Goal: Task Accomplishment & Management: Manage account settings

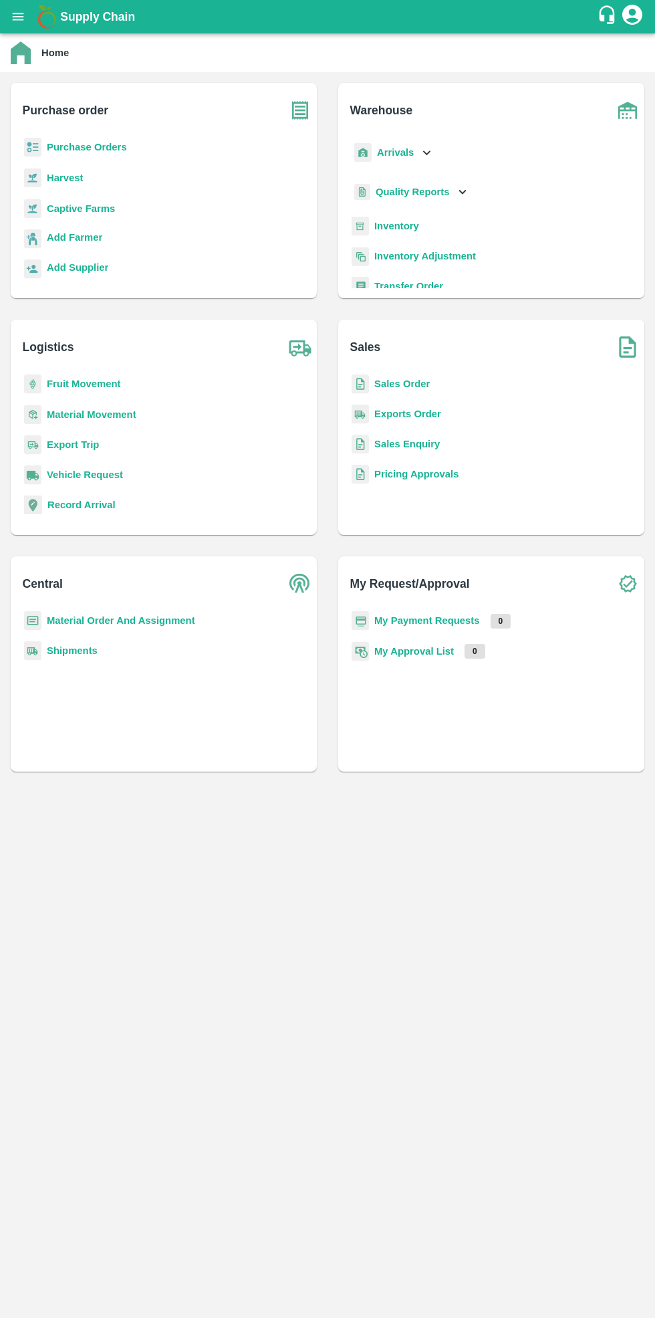
click at [96, 146] on b "Purchase Orders" at bounding box center [87, 147] width 80 height 11
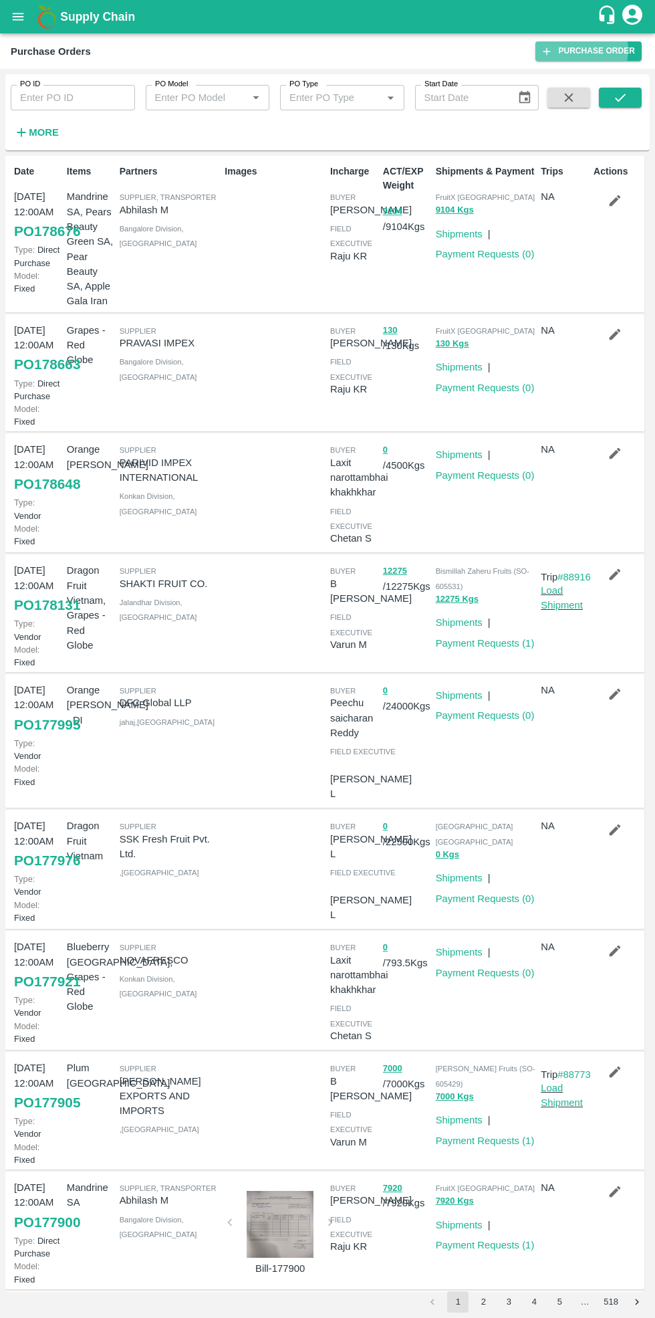
click at [596, 50] on link "Purchase Order" at bounding box center [589, 50] width 106 height 19
click at [67, 97] on input "PO ID" at bounding box center [73, 97] width 124 height 25
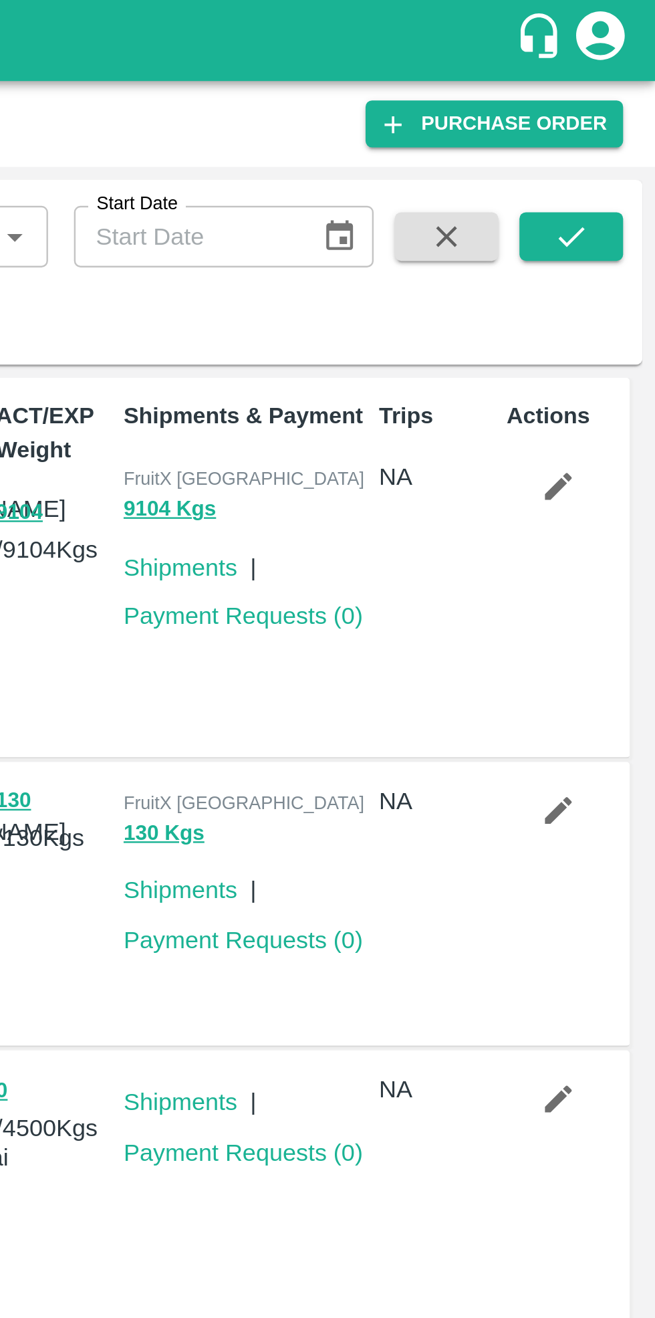
type input "170458"
click at [617, 98] on icon "submit" at bounding box center [620, 97] width 15 height 15
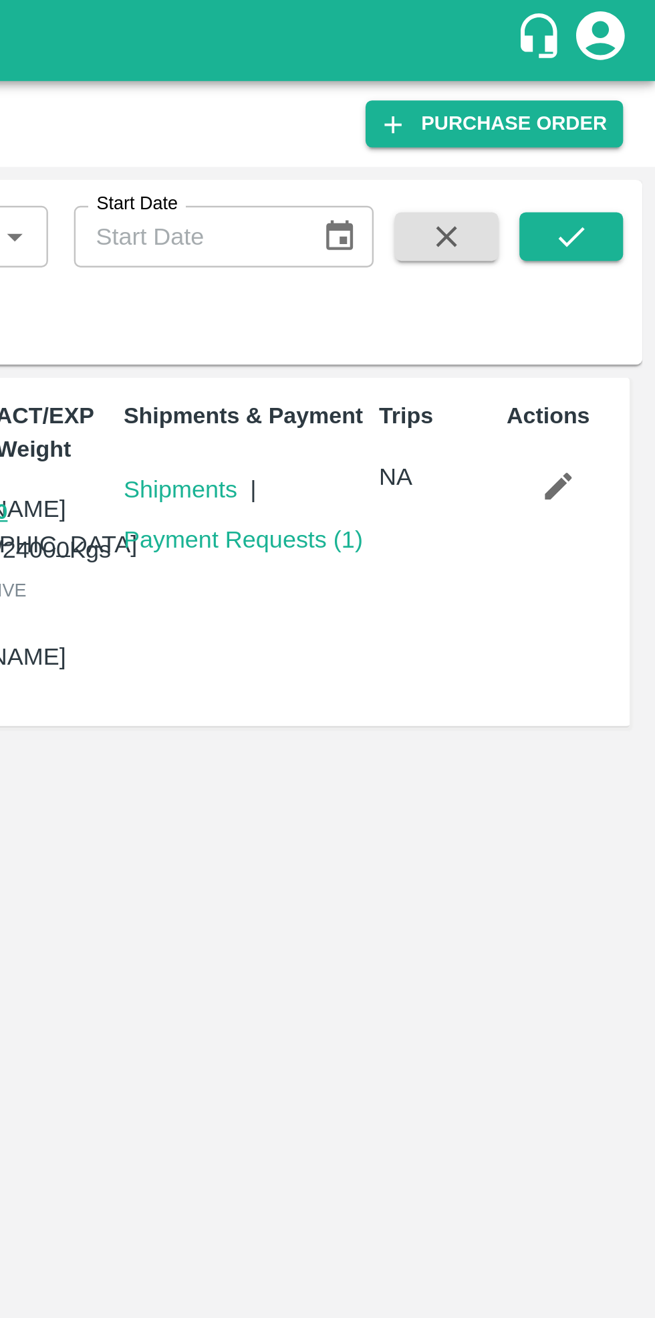
click at [493, 219] on link "Payment Requests ( 1 )" at bounding box center [485, 222] width 99 height 11
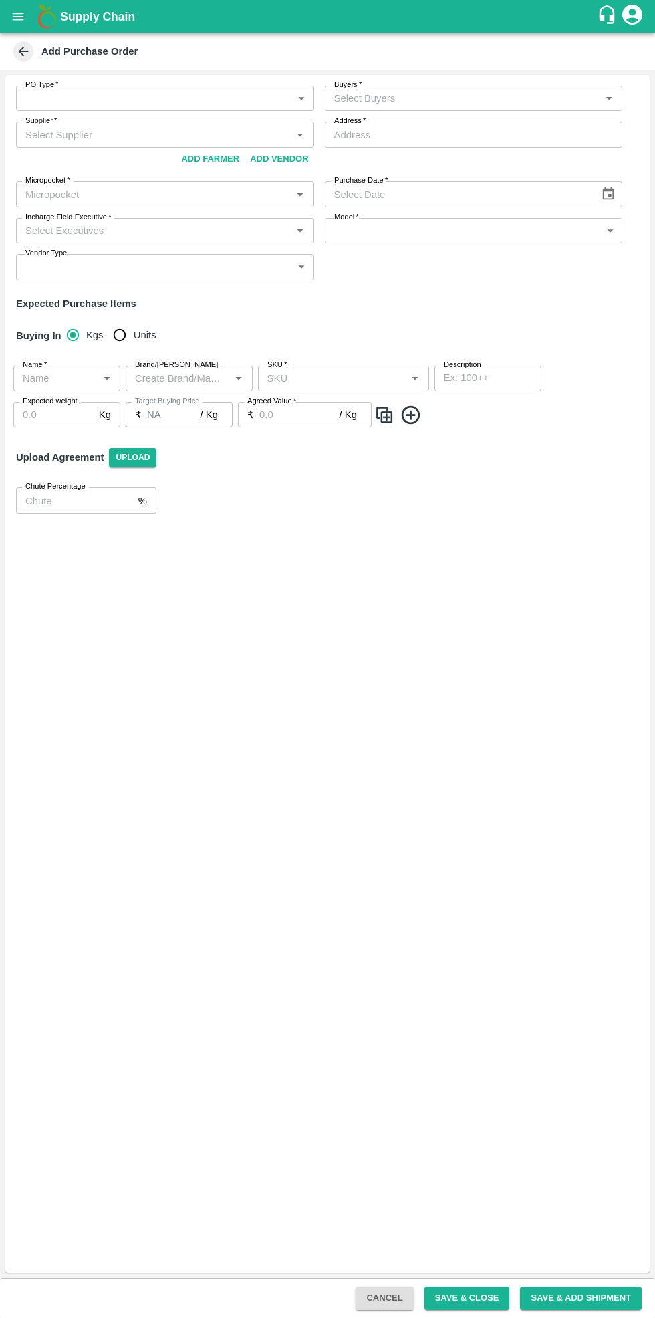
click at [140, 104] on body "Supply Chain Add Purchase Order PO Type   * ​ PO Type Buyers   * Buyers   * Sup…" at bounding box center [327, 659] width 655 height 1318
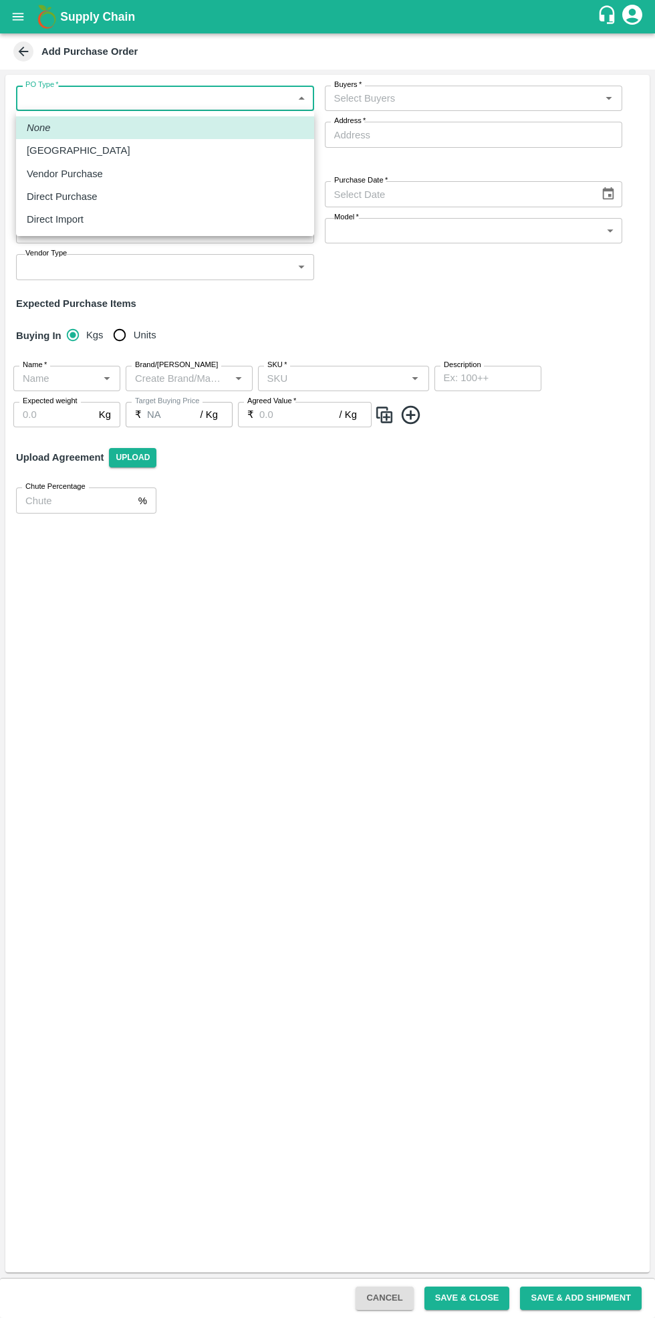
click at [29, 56] on div at bounding box center [327, 659] width 655 height 1318
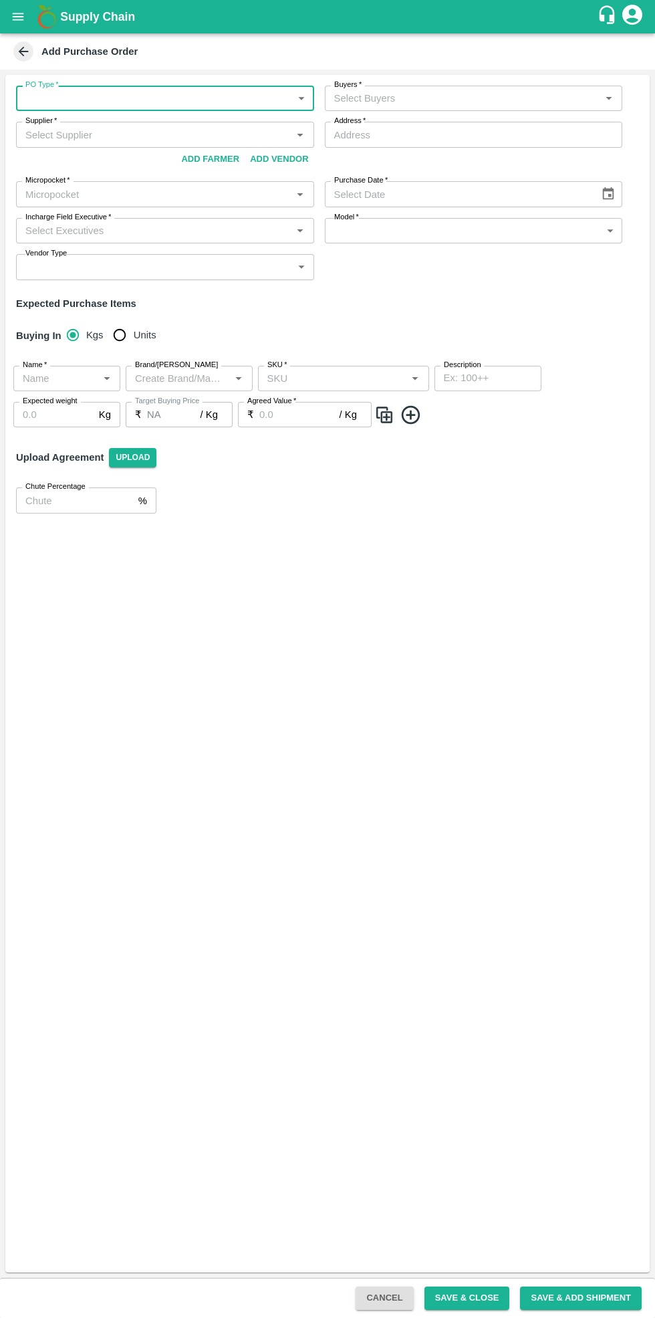
click at [27, 55] on icon at bounding box center [23, 51] width 15 height 15
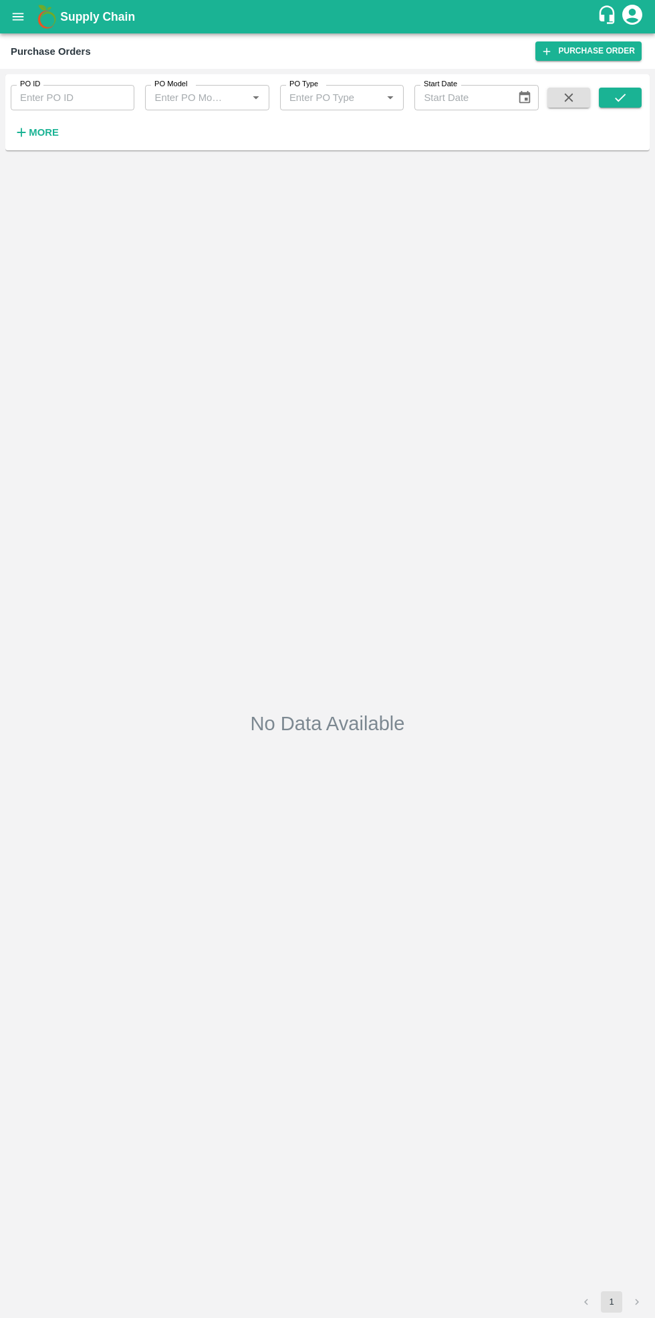
type input "170458"
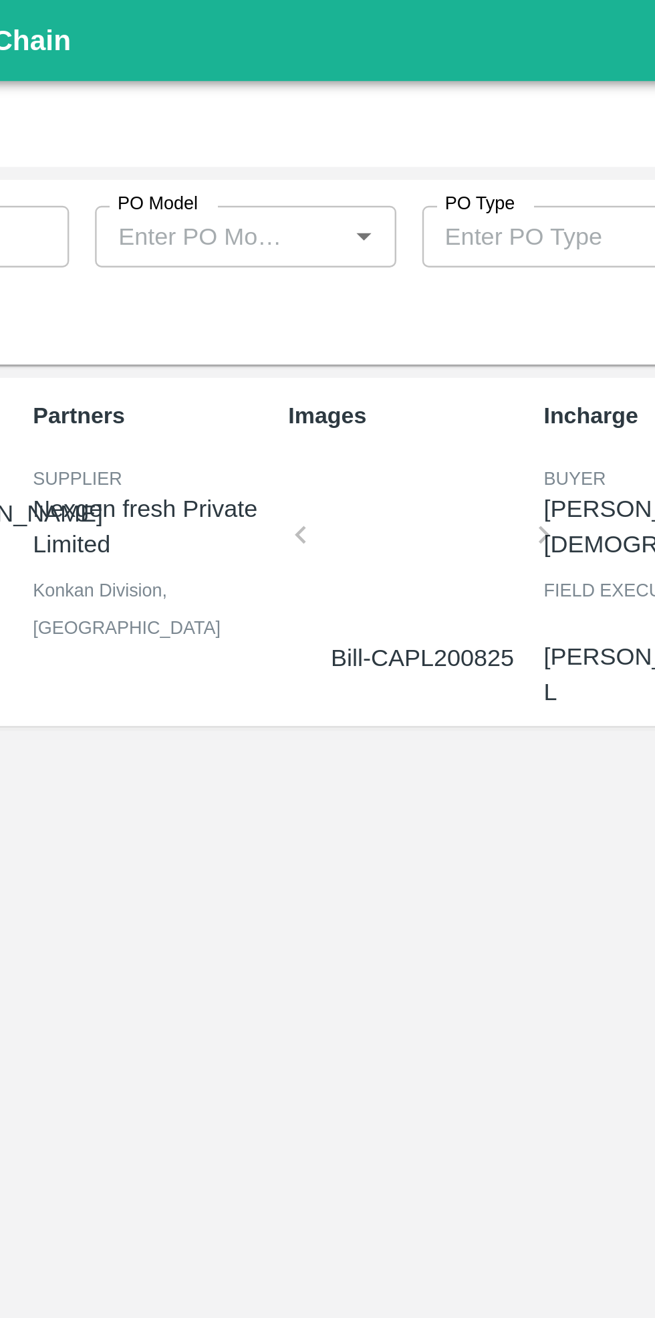
click at [282, 227] on div at bounding box center [280, 224] width 90 height 71
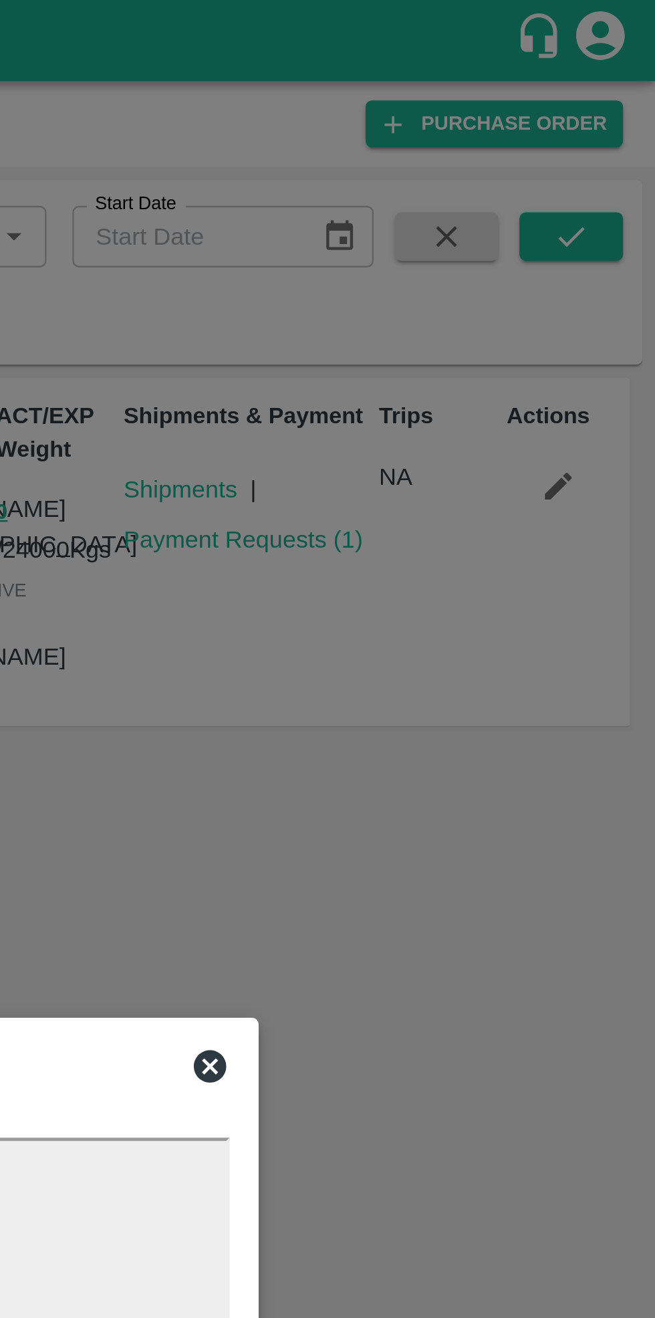
click at [469, 443] on icon at bounding box center [471, 439] width 13 height 13
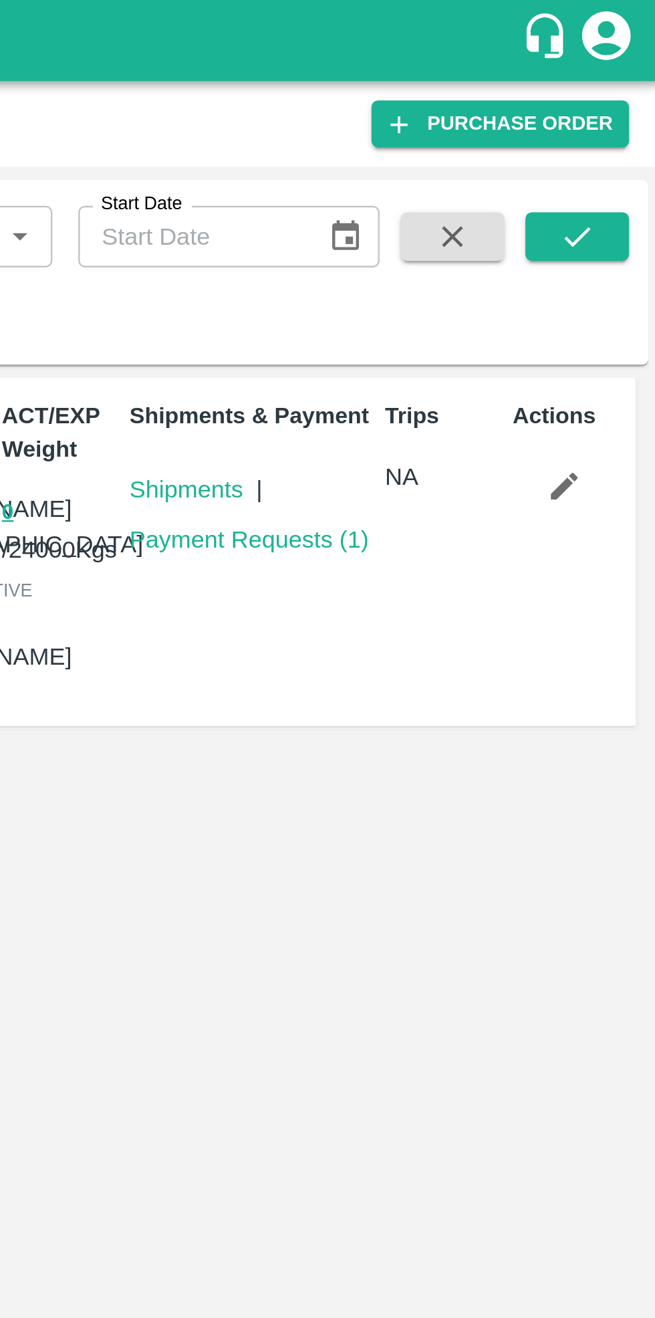
click at [619, 199] on icon "button" at bounding box center [615, 200] width 15 height 15
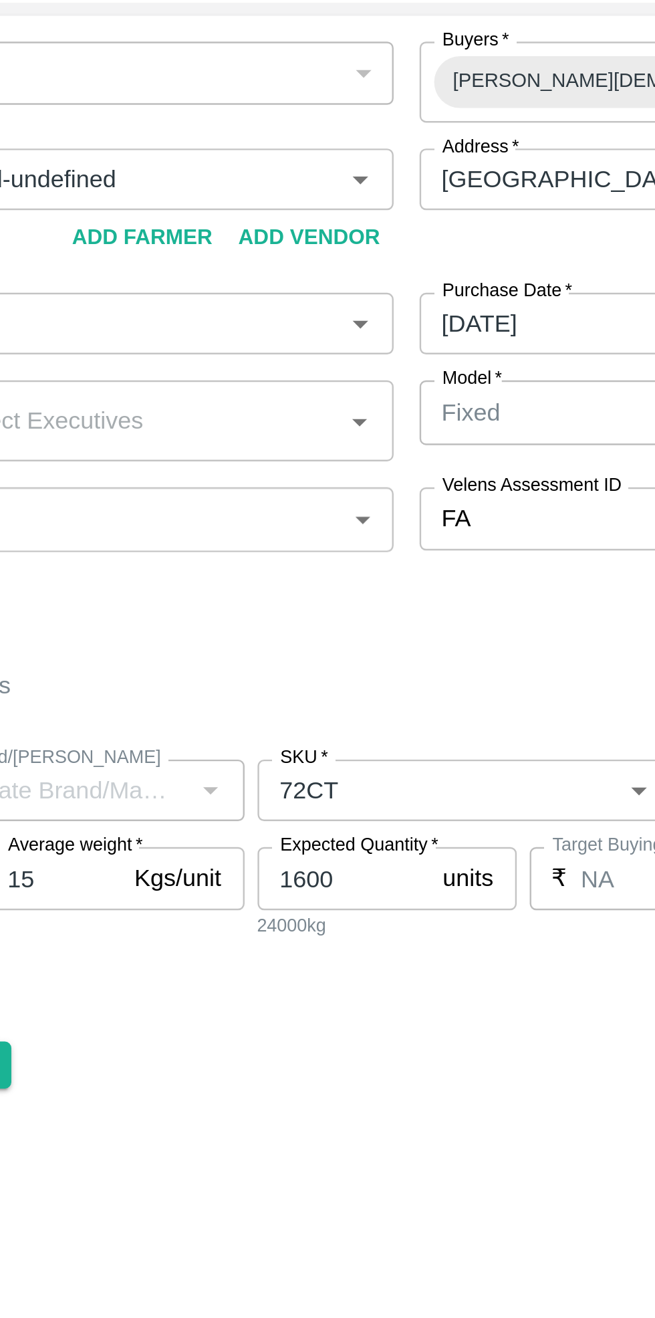
click at [300, 427] on input "1600" at bounding box center [294, 430] width 72 height 25
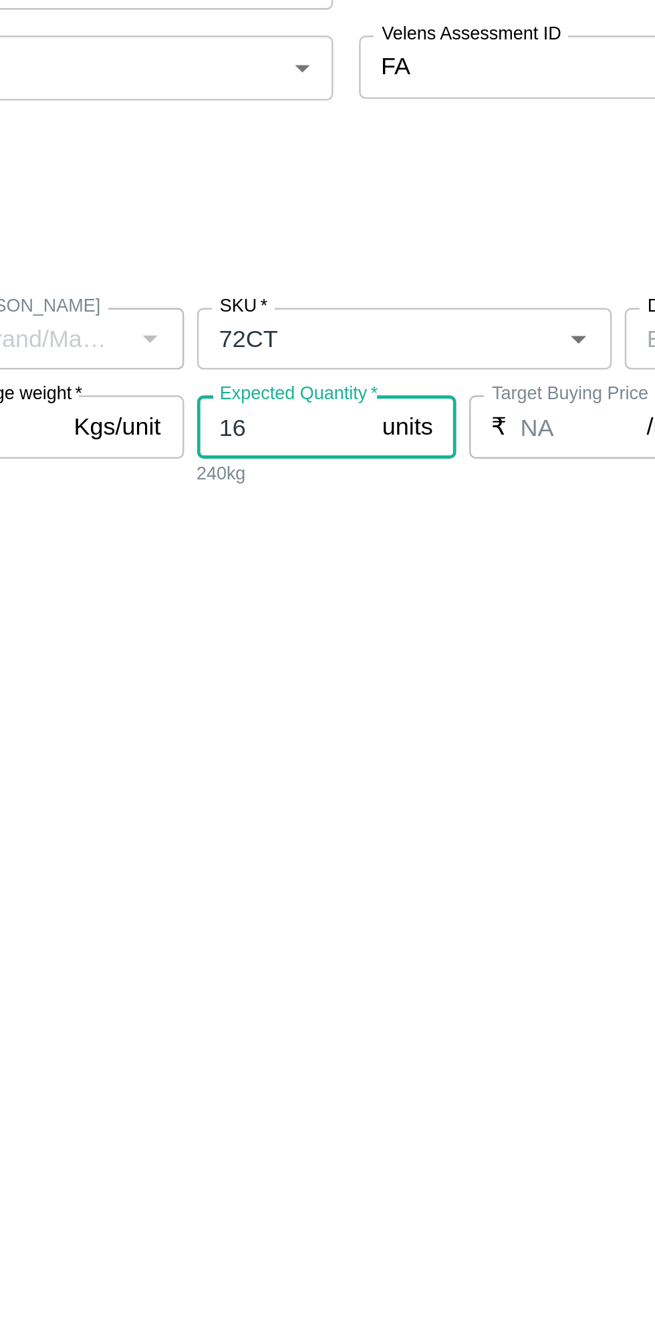
type input "1"
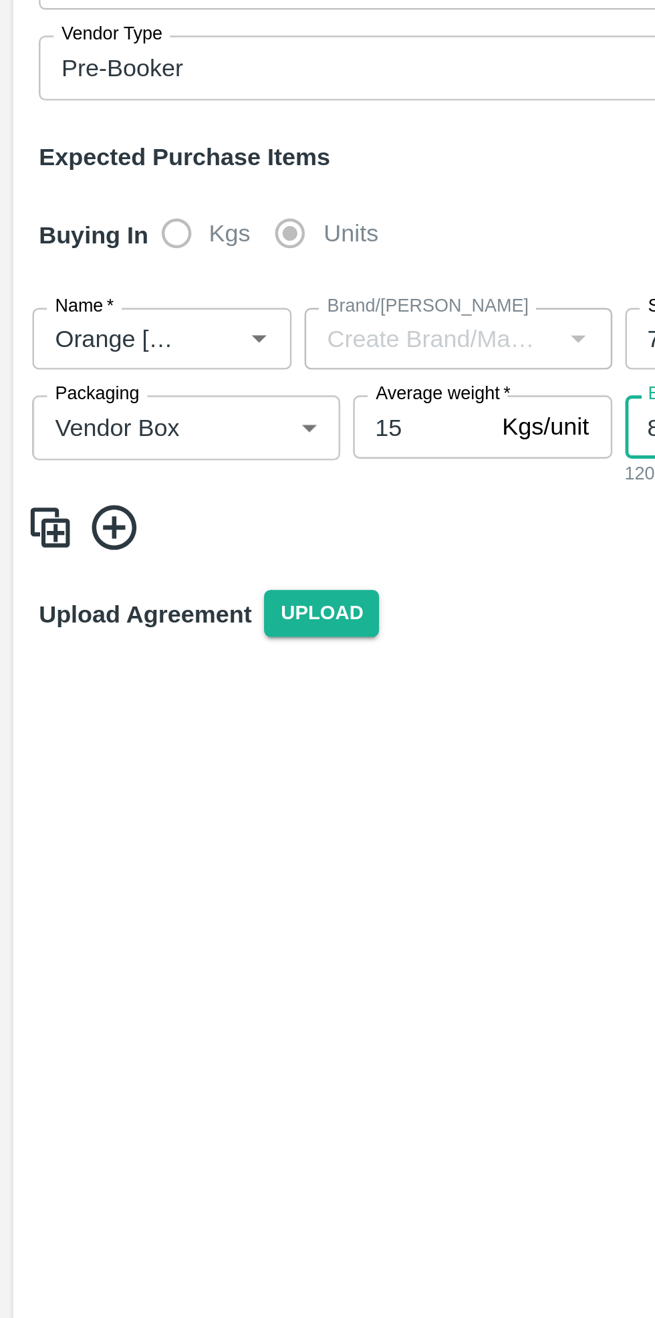
type input "800"
click at [47, 469] on icon at bounding box center [47, 472] width 18 height 18
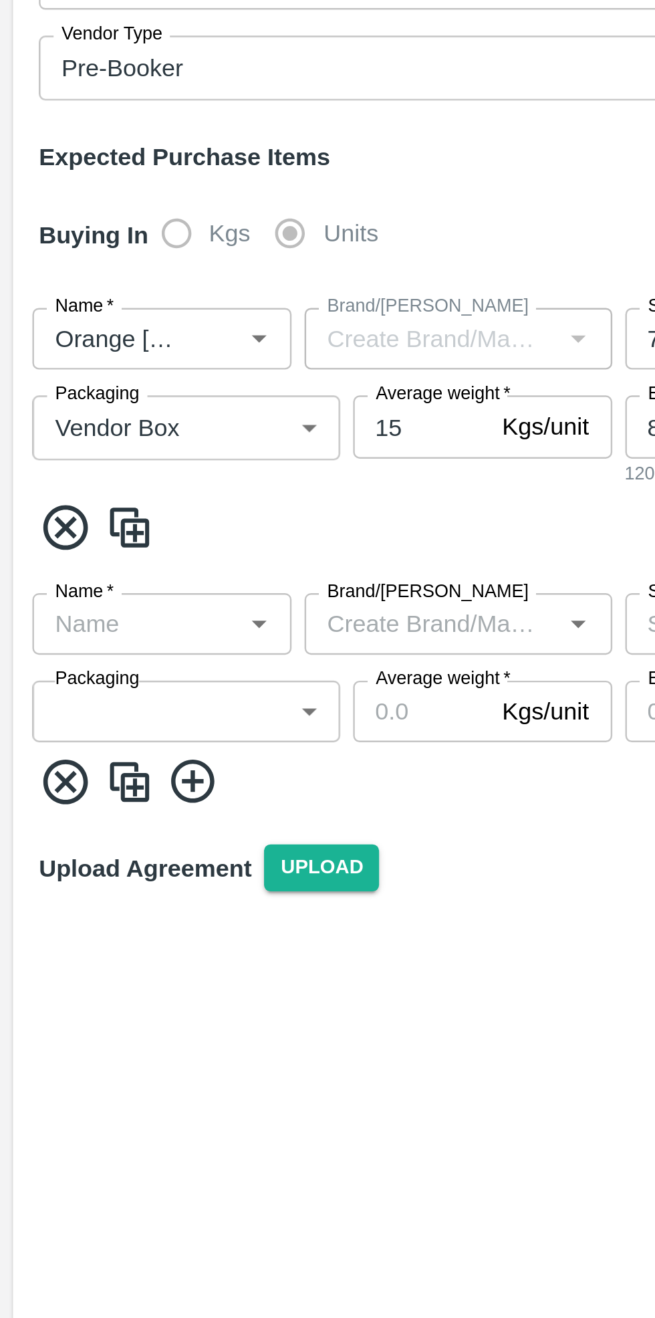
click at [53, 508] on input "Name   *" at bounding box center [55, 512] width 77 height 17
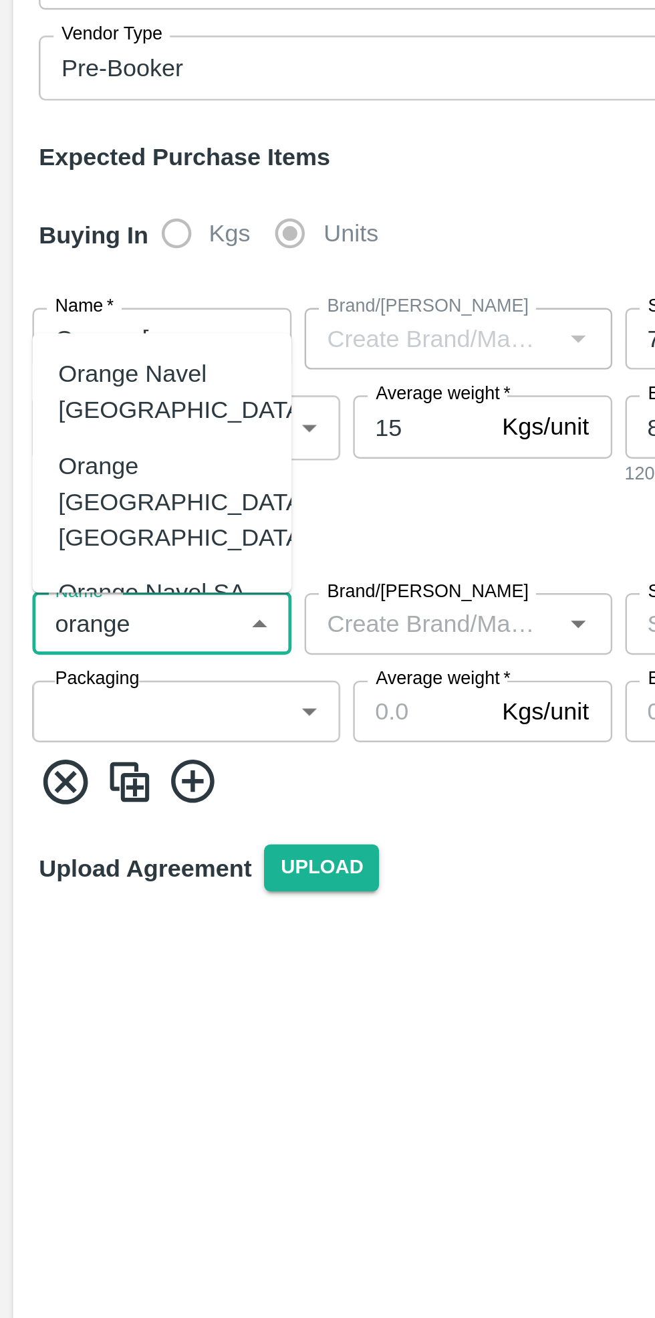
click at [83, 515] on div "Orange [PERSON_NAME]" at bounding box center [67, 530] width 86 height 30
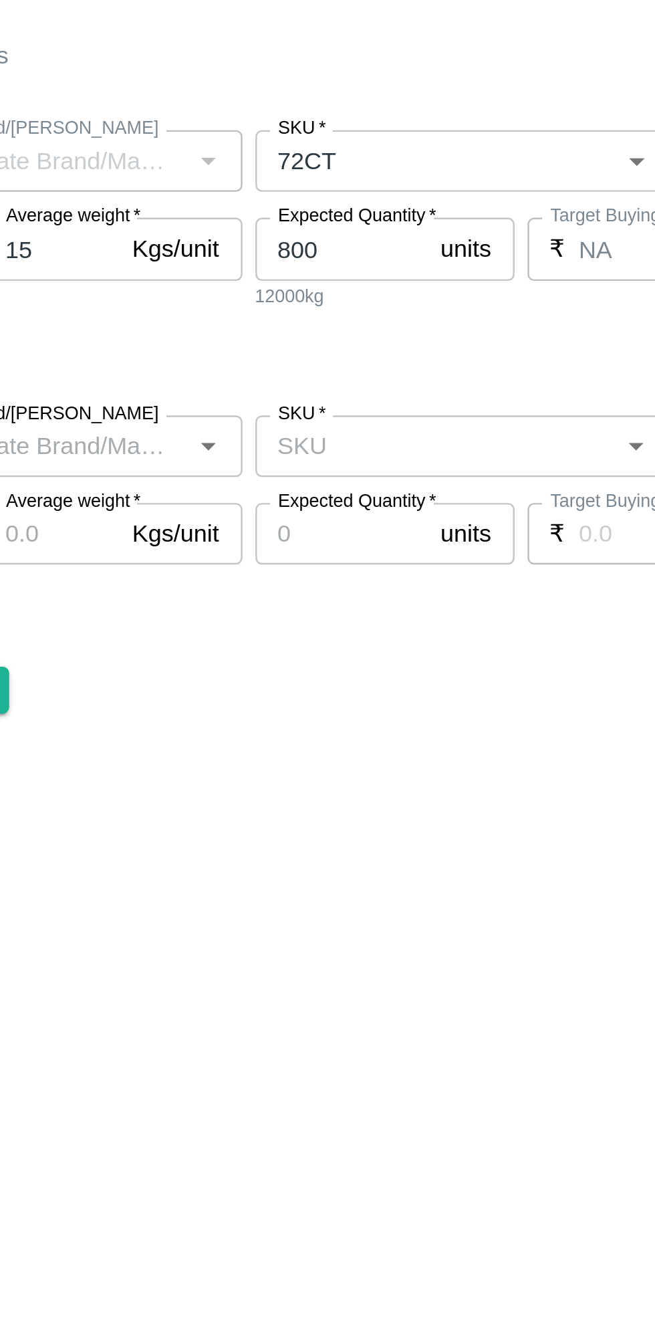
type input "Orange [PERSON_NAME]"
click at [330, 508] on input "SKU   *" at bounding box center [332, 512] width 141 height 17
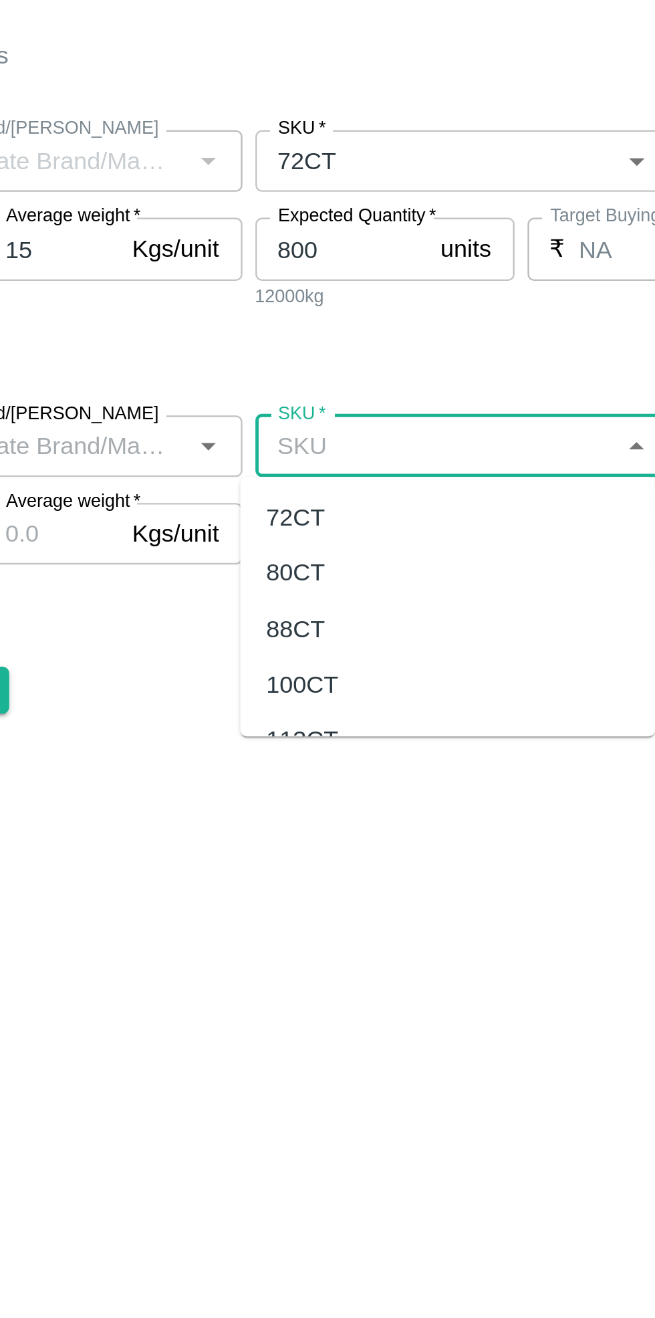
click at [278, 588] on div "88CT" at bounding box center [275, 587] width 24 height 15
type input "88CT"
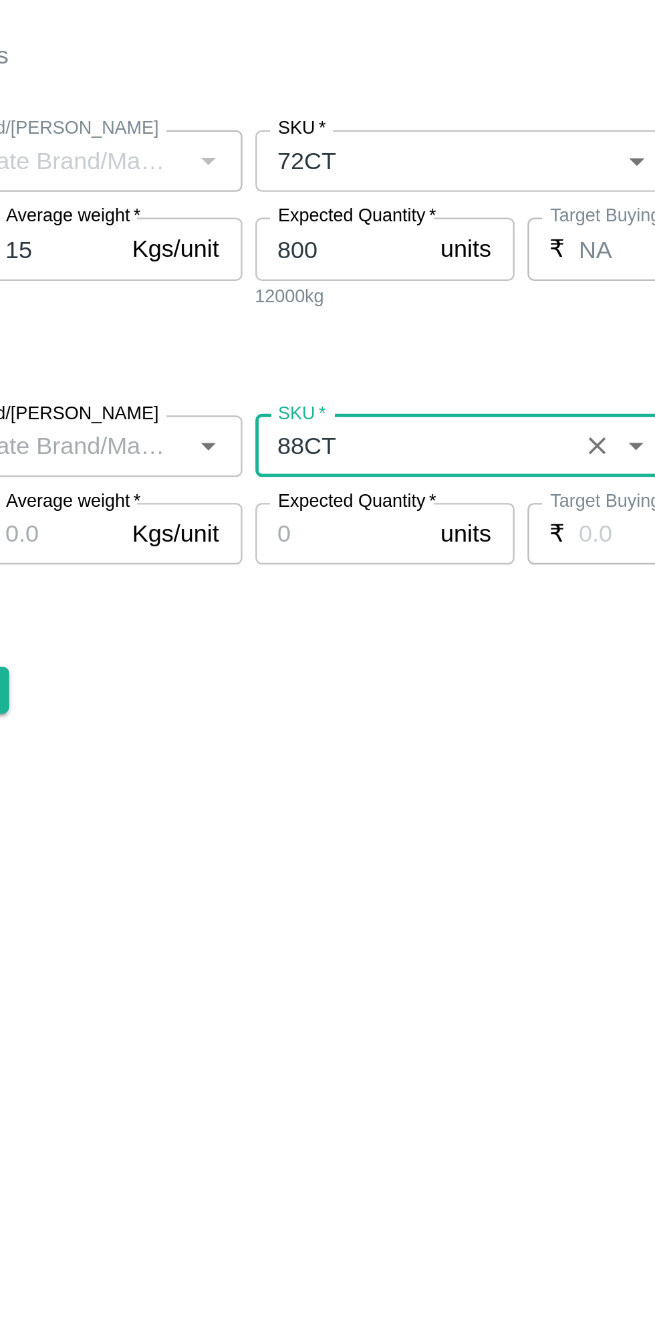
type input "NA"
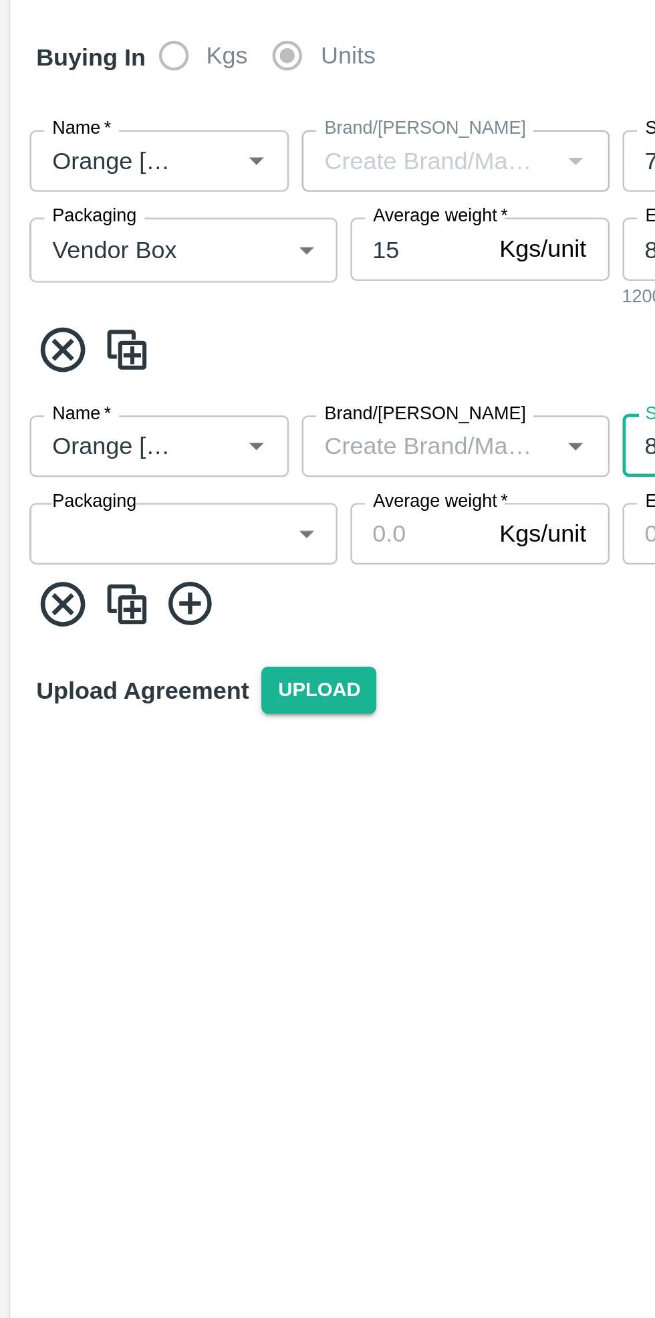
click at [90, 542] on body "Supply Chain Edit Purchase Order - PO/V/NEXGEN/170458 Clone DELETE PO Type   * …" at bounding box center [327, 659] width 655 height 1318
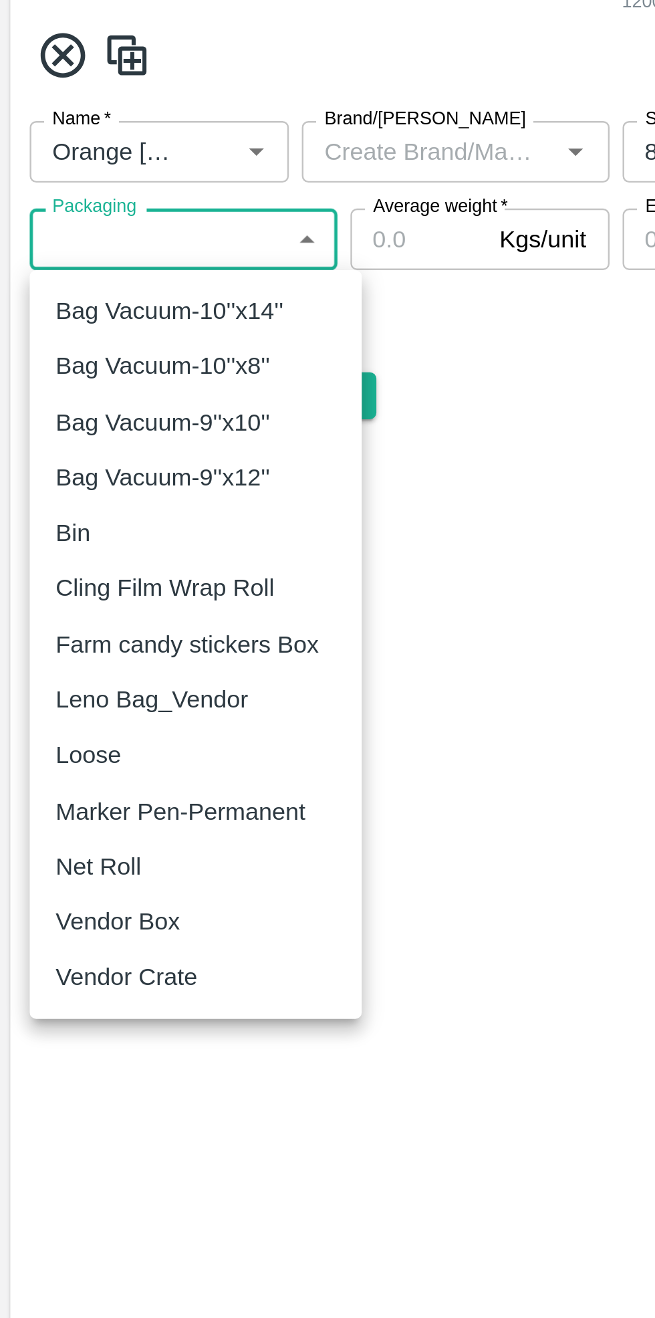
click at [70, 827] on p "Vendor Box" at bounding box center [49, 830] width 51 height 15
type input "276"
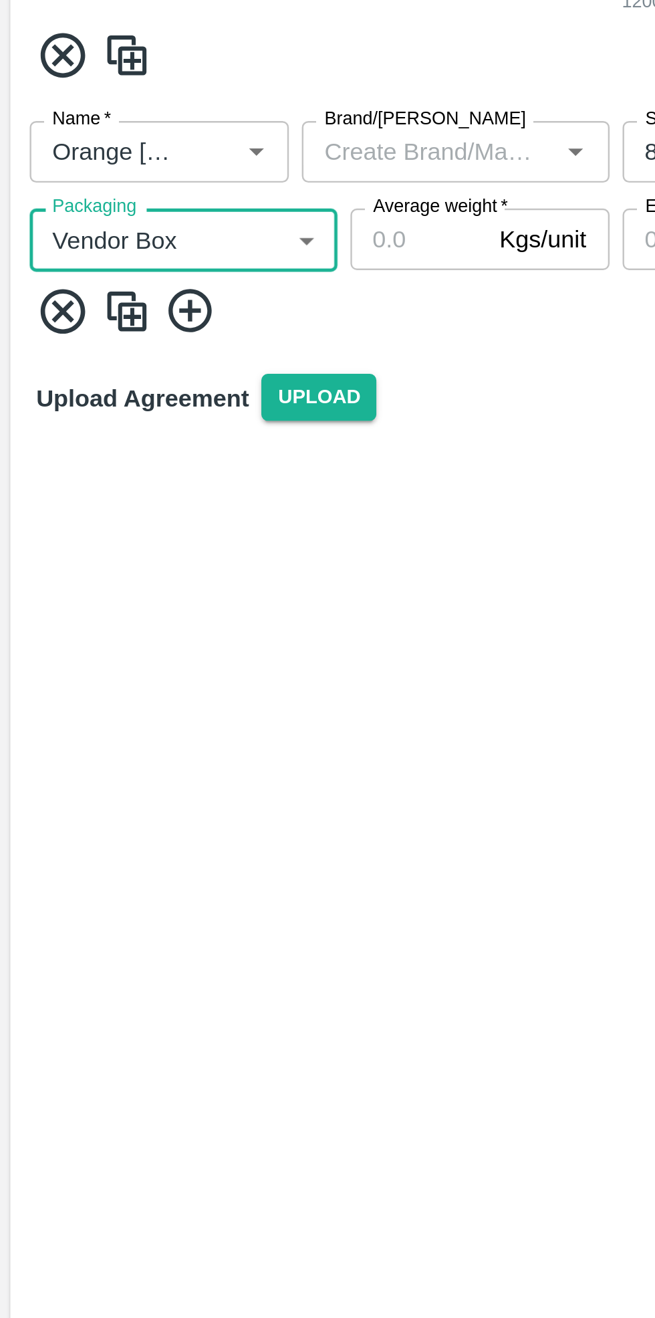
click at [178, 548] on input "Average weight   *" at bounding box center [174, 548] width 56 height 25
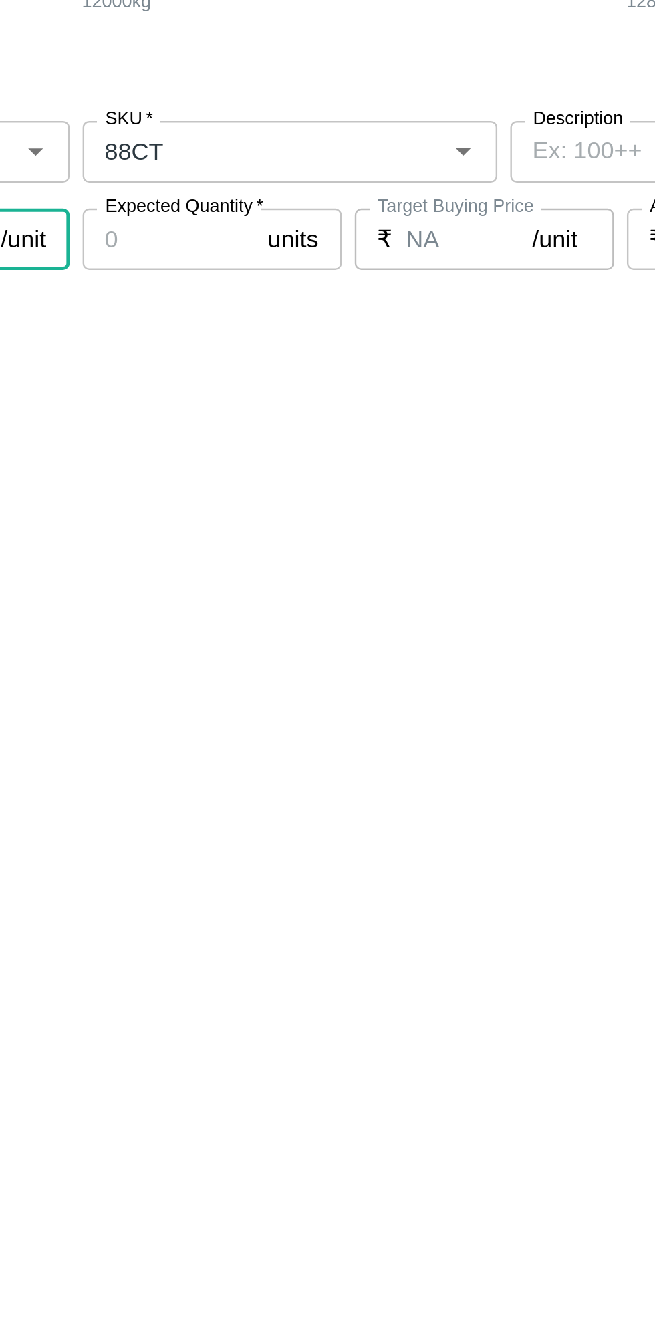
type input "15"
click at [298, 548] on input "Expected Quantity   *" at bounding box center [294, 548] width 72 height 25
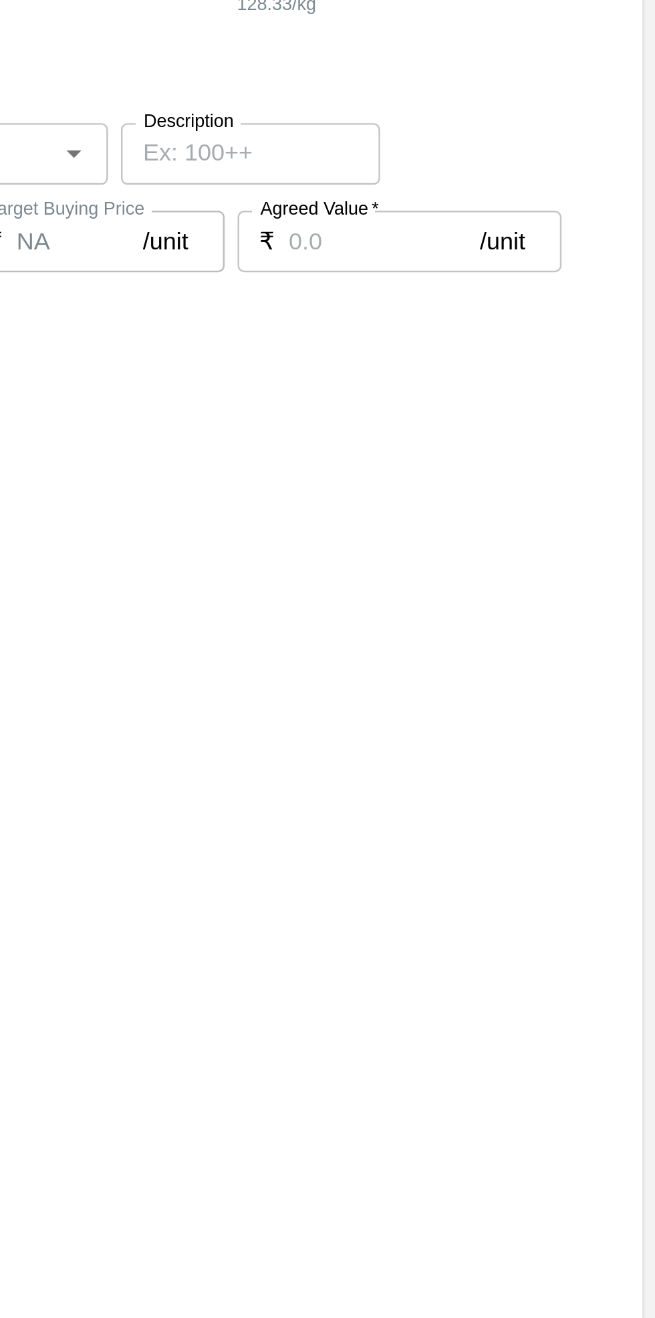
type input "800"
click at [516, 544] on input "Agreed Value   *" at bounding box center [543, 548] width 79 height 25
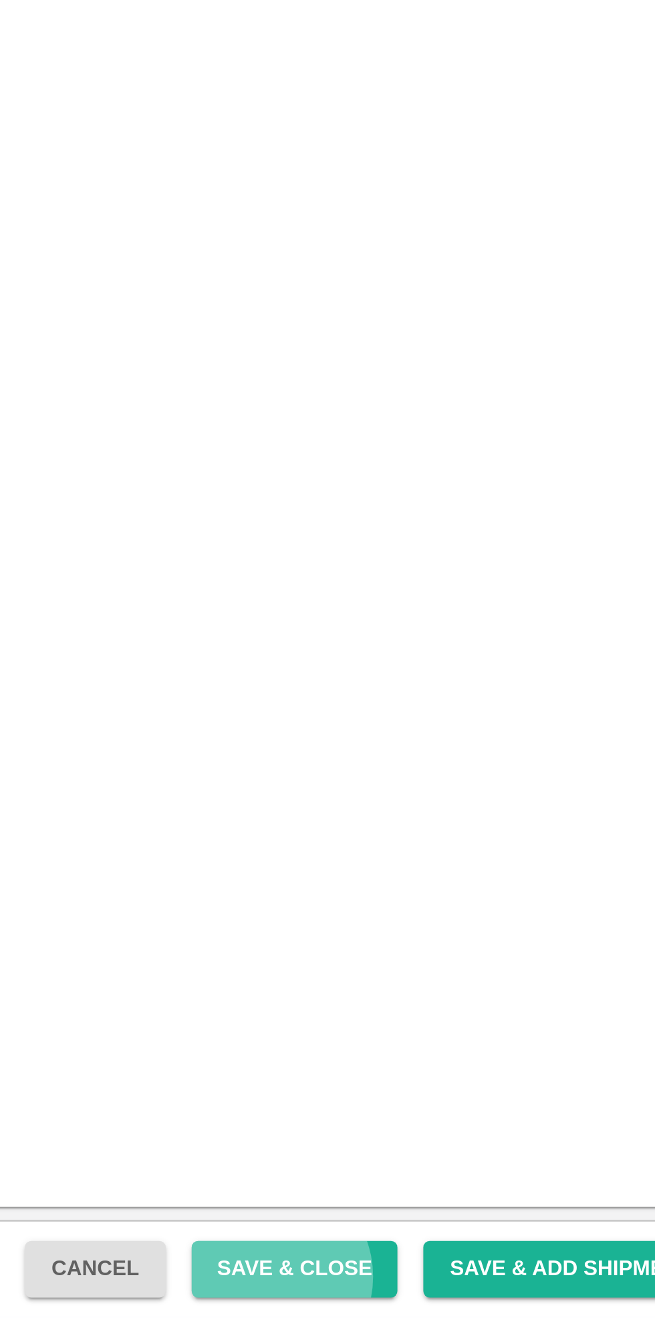
type input "1925"
click at [487, 1302] on button "Save & Close" at bounding box center [468, 1298] width 86 height 23
